Goal: Task Accomplishment & Management: Manage account settings

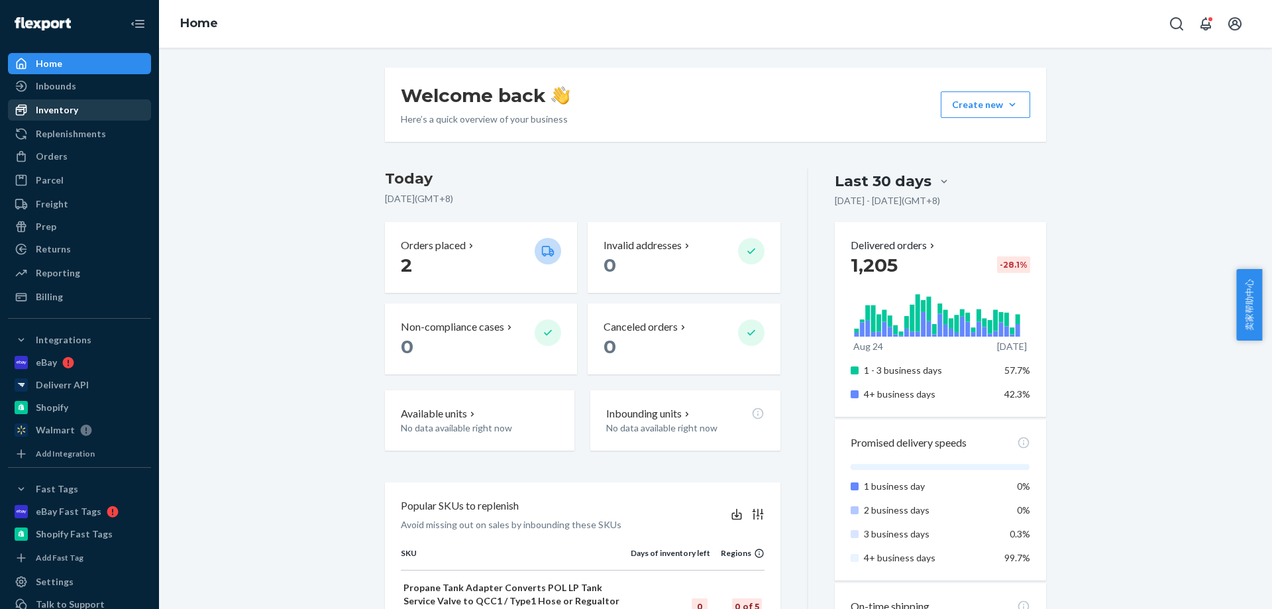
click at [77, 113] on div "Inventory" at bounding box center [79, 110] width 140 height 19
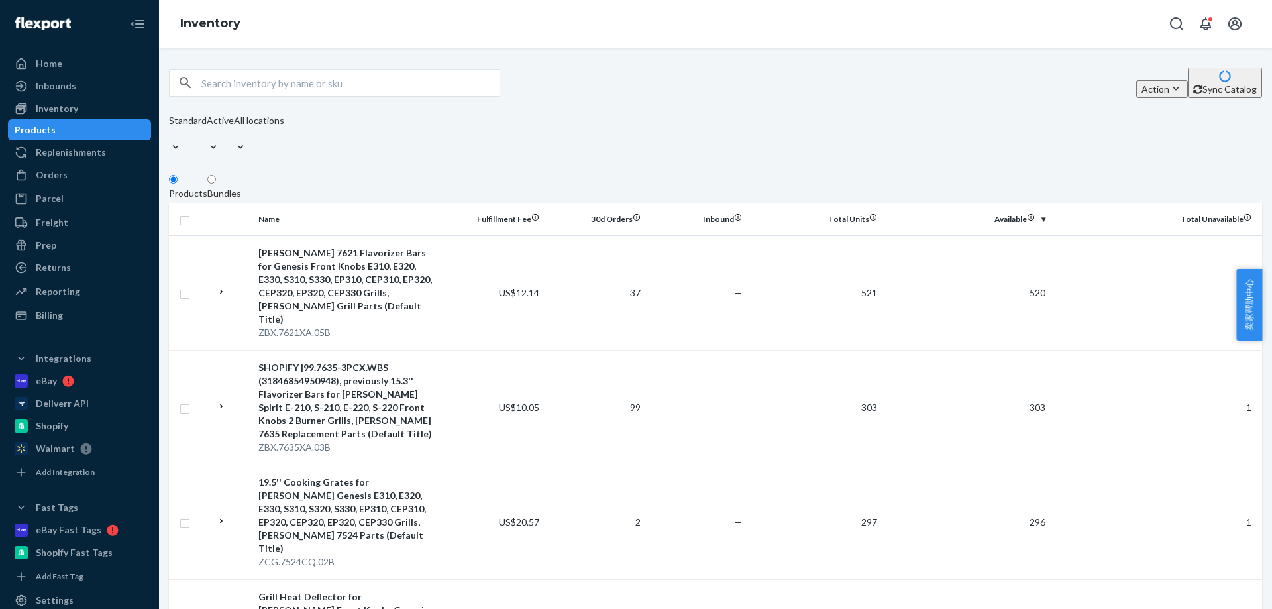
click at [241, 187] on div "Bundles" at bounding box center [224, 193] width 34 height 13
click at [216, 175] on input "Bundles" at bounding box center [211, 179] width 9 height 9
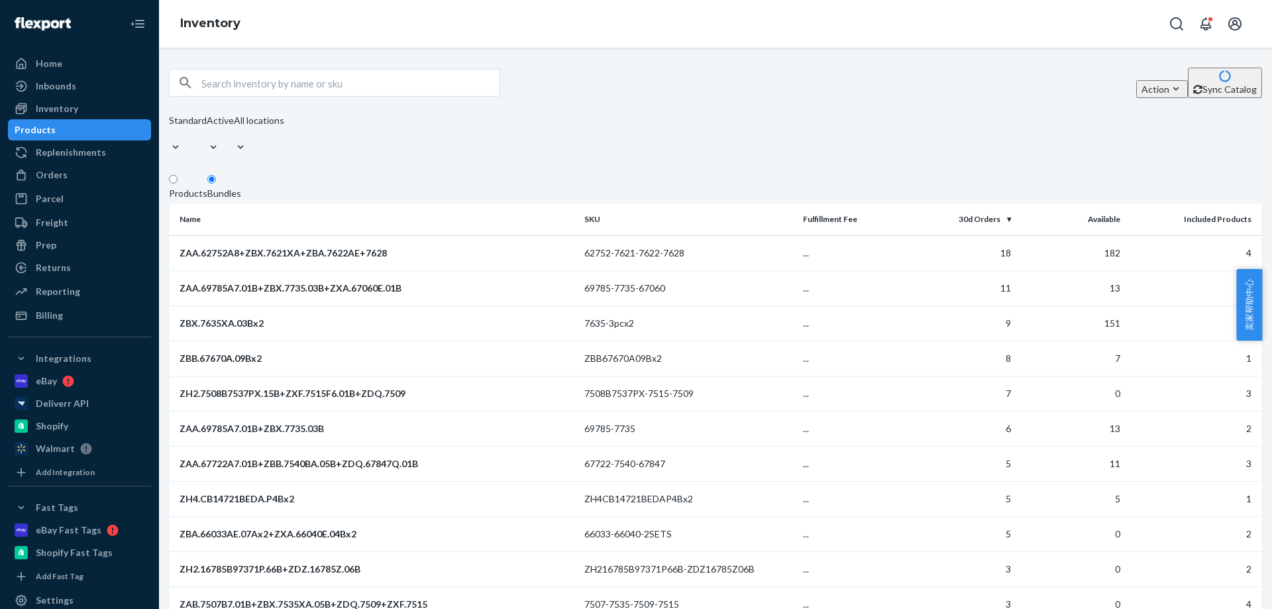
click at [284, 119] on div "Standard Active All locations" at bounding box center [226, 136] width 115 height 44
click at [662, 176] on fieldset "Products Bundles" at bounding box center [715, 189] width 1093 height 30
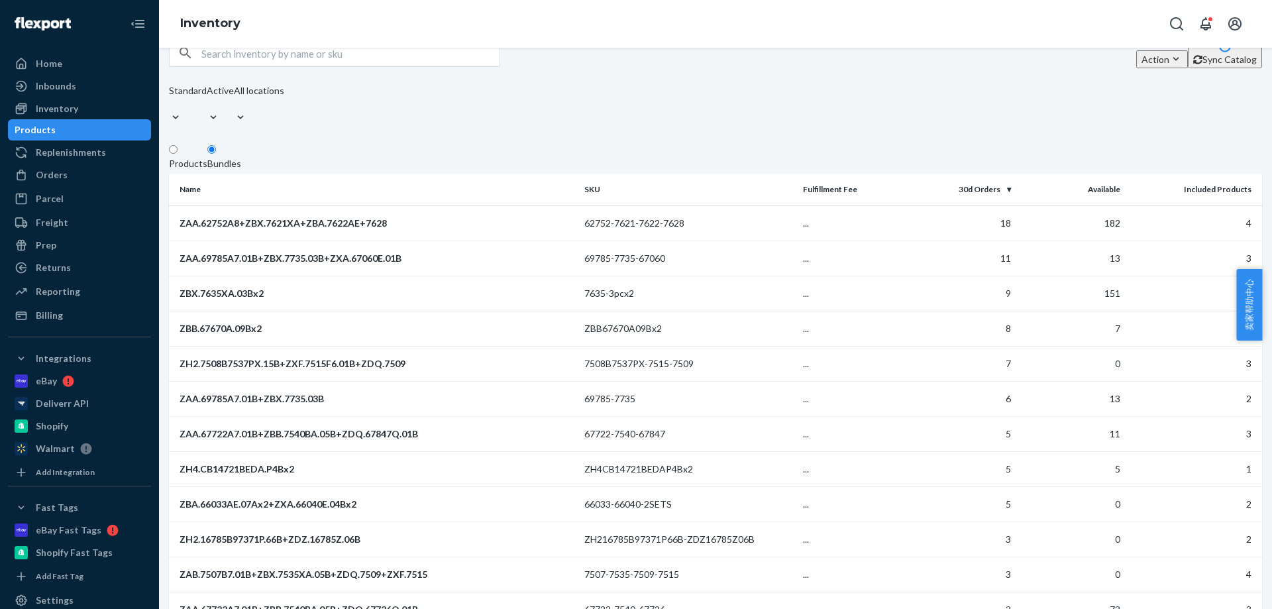
scroll to position [1447, 0]
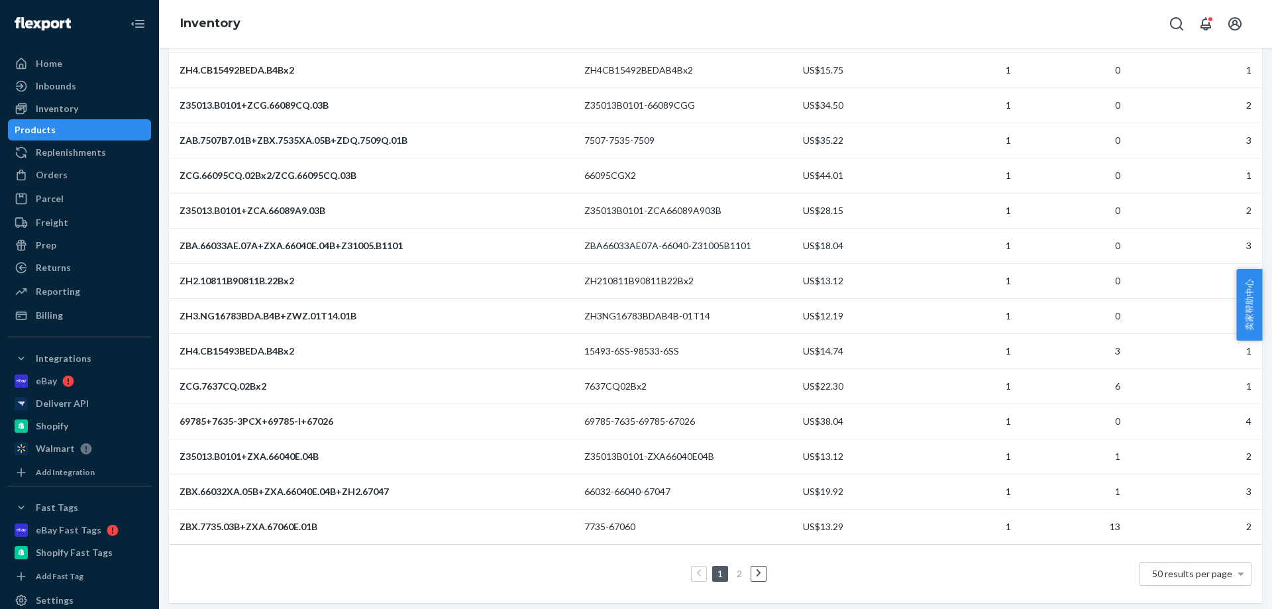
drag, startPoint x: 1006, startPoint y: 568, endPoint x: 1000, endPoint y: 562, distance: 8.9
click at [1006, 568] on div "1 2 50 results per page" at bounding box center [716, 574] width 1072 height 42
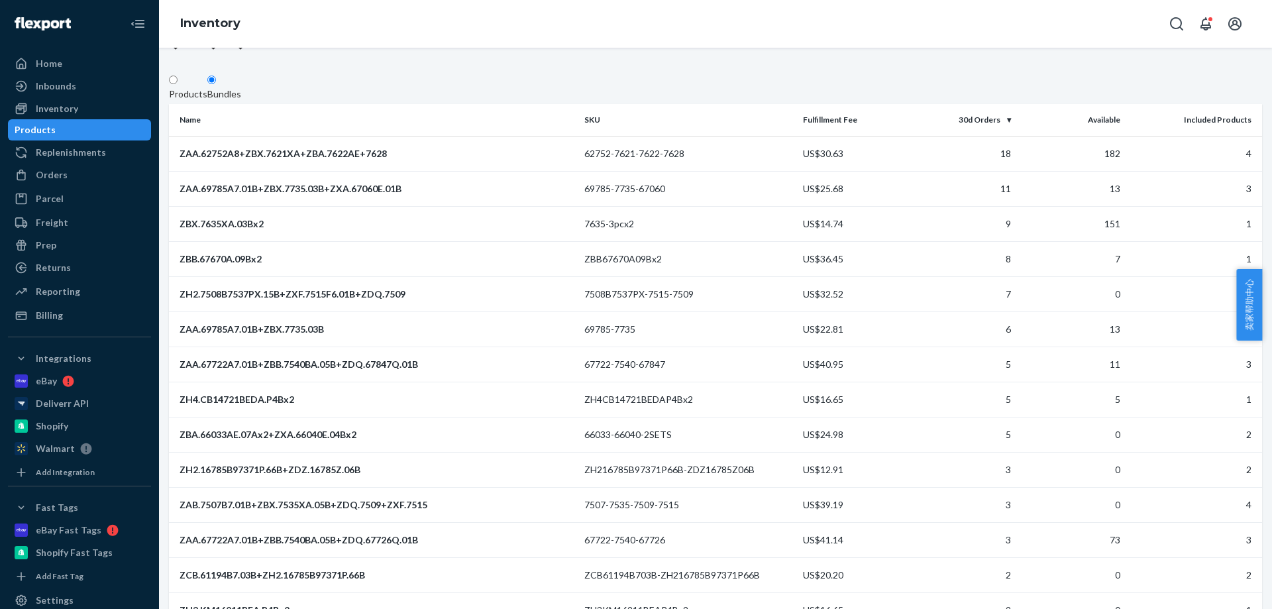
scroll to position [54, 0]
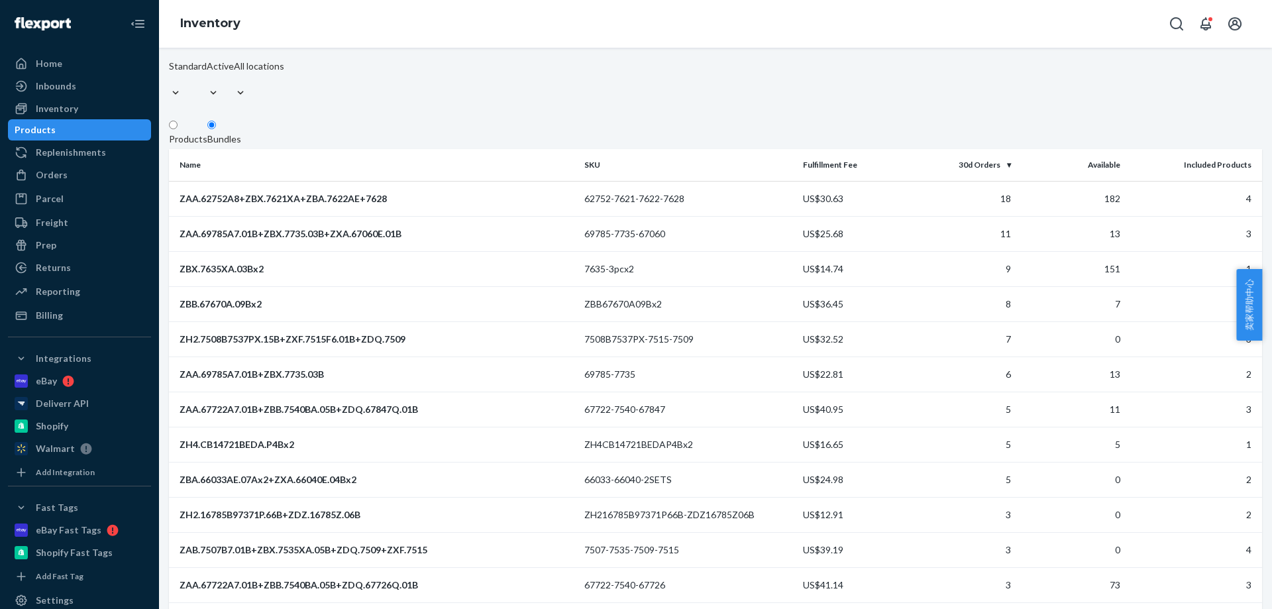
click at [284, 67] on div "Standard Active All locations" at bounding box center [226, 82] width 115 height 44
click at [700, 119] on fieldset "Products Bundles" at bounding box center [715, 134] width 1093 height 30
